Goal: Task Accomplishment & Management: Manage account settings

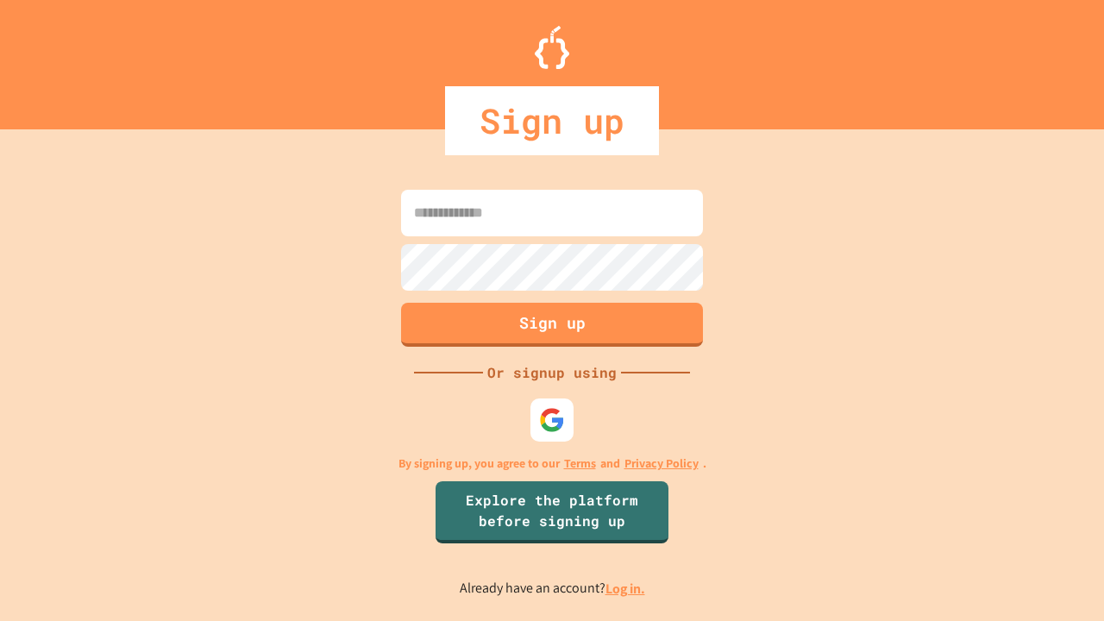
click at [626, 588] on link "Log in." at bounding box center [625, 588] width 40 height 18
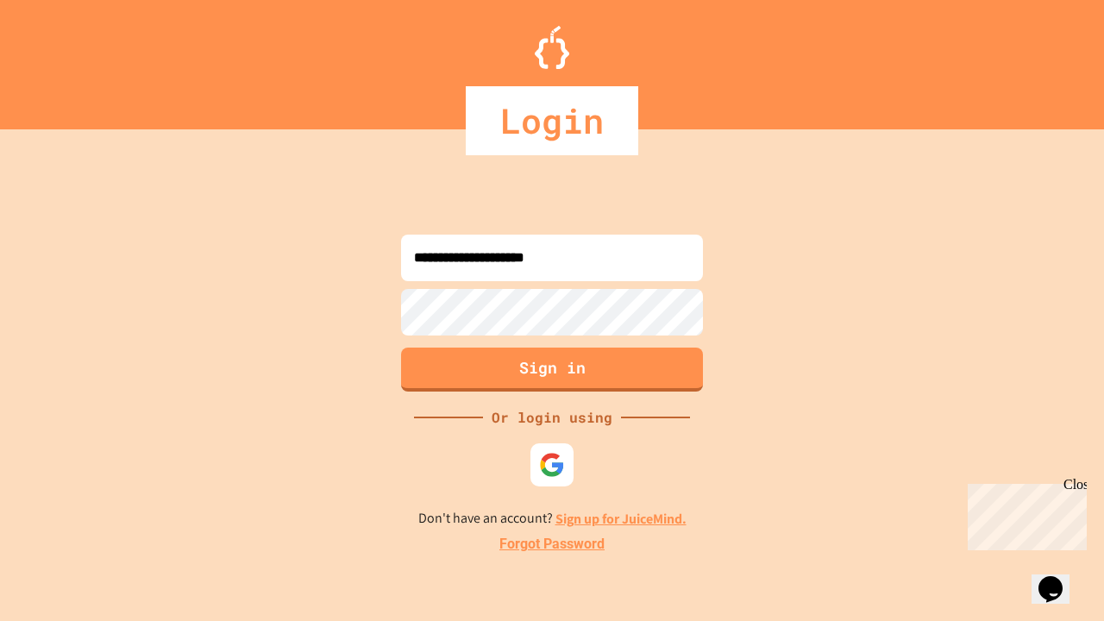
type input "**********"
